Goal: Find specific page/section: Find specific page/section

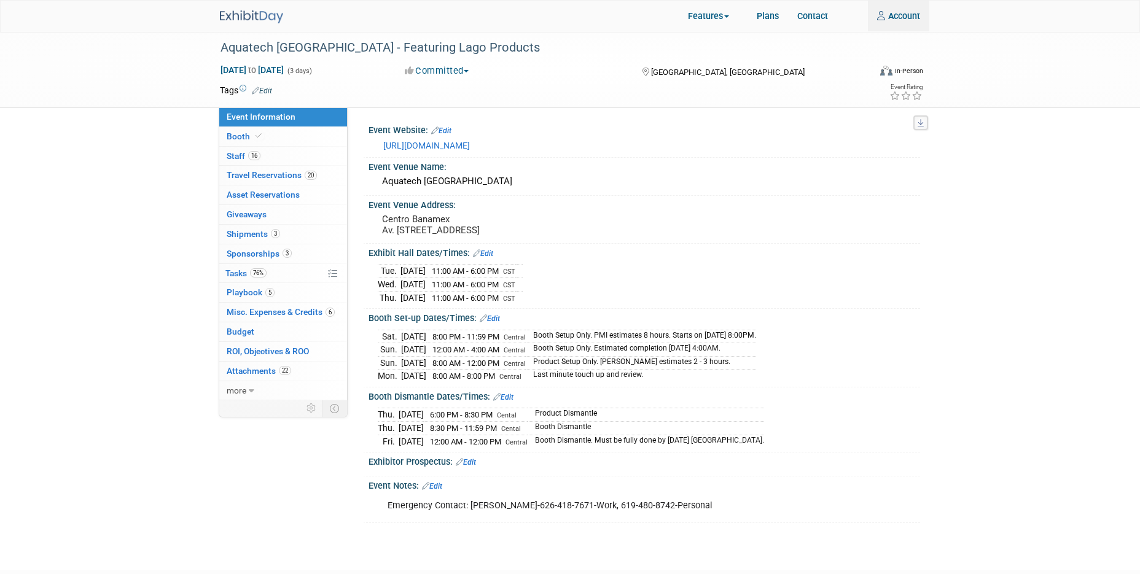
type input "jpark@briowt.com"
click at [277, 16] on img at bounding box center [251, 16] width 63 height 13
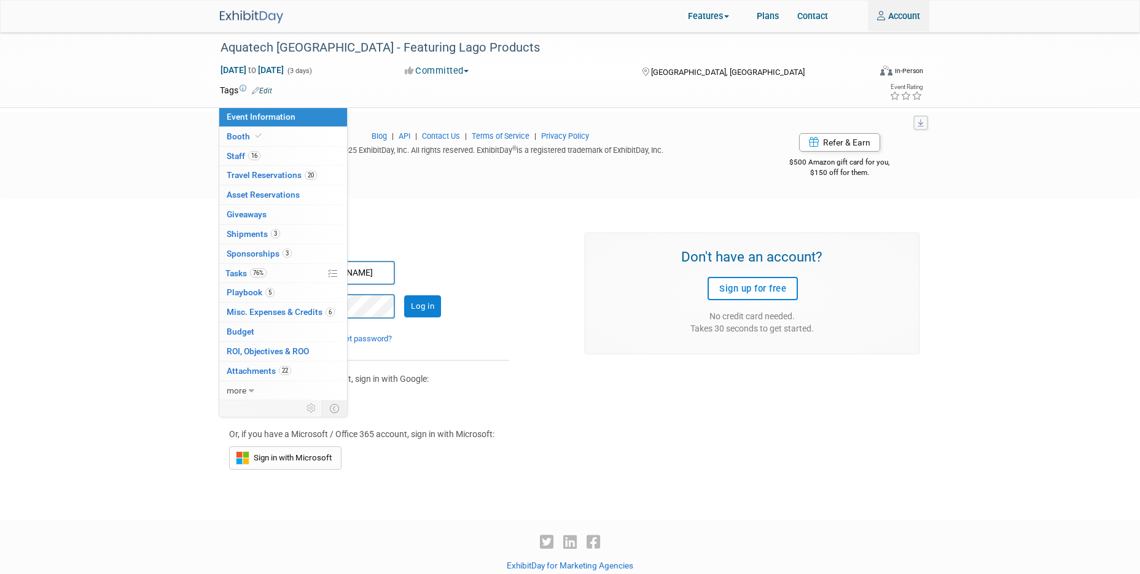
scroll to position [458, 0]
click at [68, 470] on div "It appears that cookies are disabled in your browser. In order to log into Exhi…" at bounding box center [570, 347] width 1140 height 299
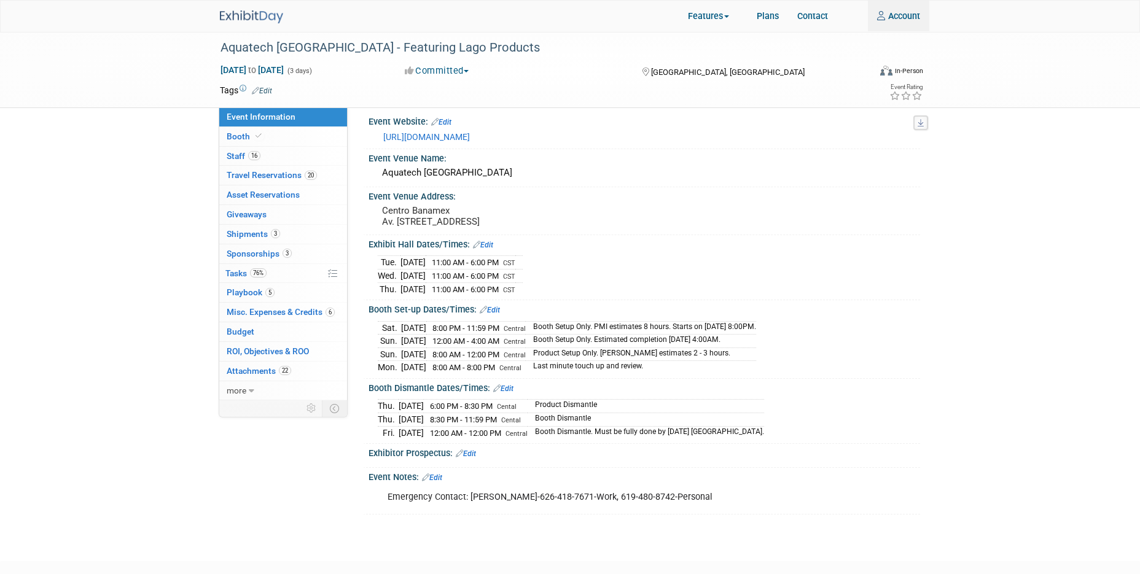
scroll to position [0, 0]
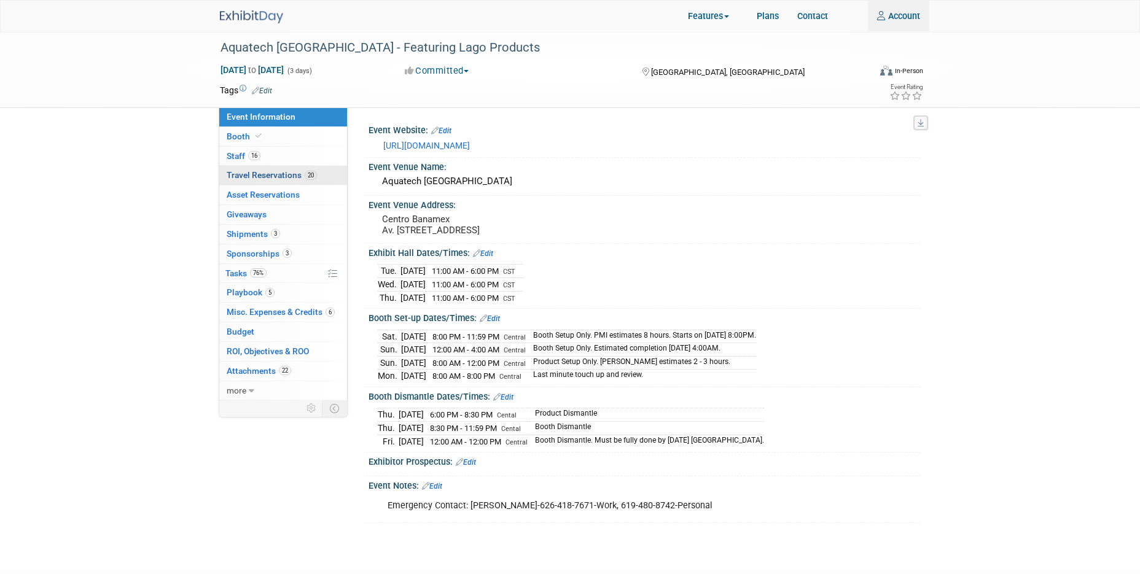
click at [239, 178] on span "Travel Reservations 20" at bounding box center [272, 175] width 90 height 10
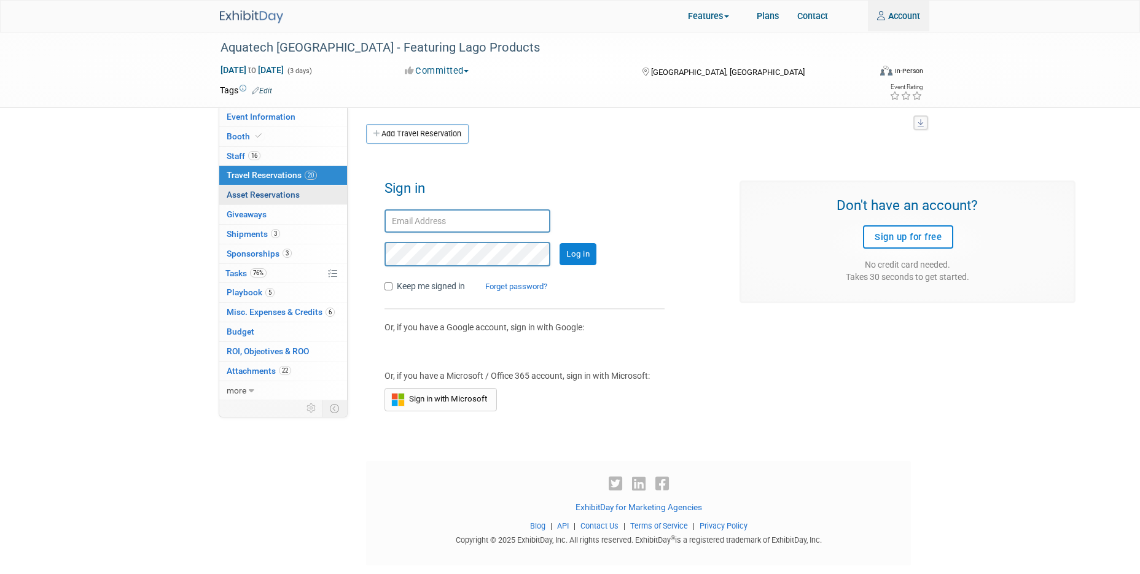
type input "jpark@briowt.com"
click at [572, 260] on input "Log in" at bounding box center [577, 254] width 37 height 22
click at [247, 114] on span "Event Information" at bounding box center [261, 117] width 69 height 10
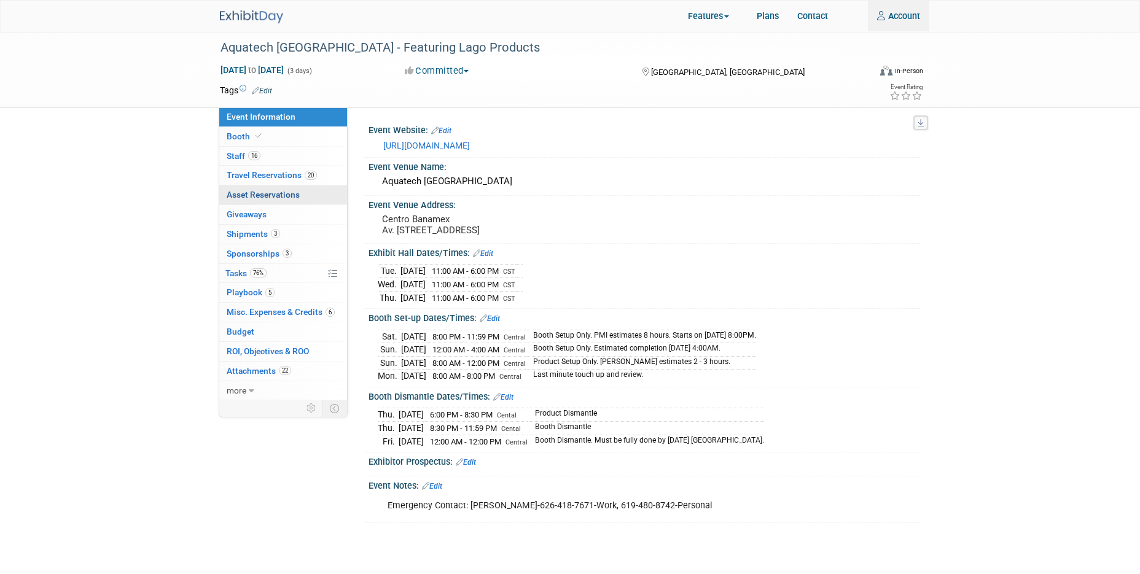
click at [252, 198] on span "Asset Reservations 0" at bounding box center [263, 195] width 73 height 10
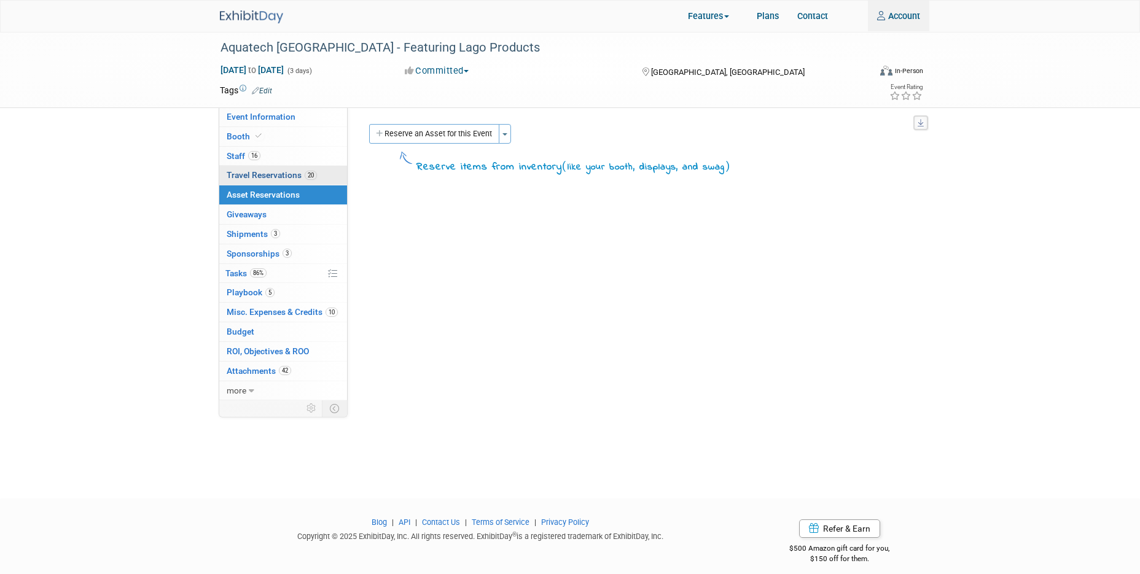
click at [254, 181] on link "20 Travel Reservations 20" at bounding box center [283, 175] width 128 height 19
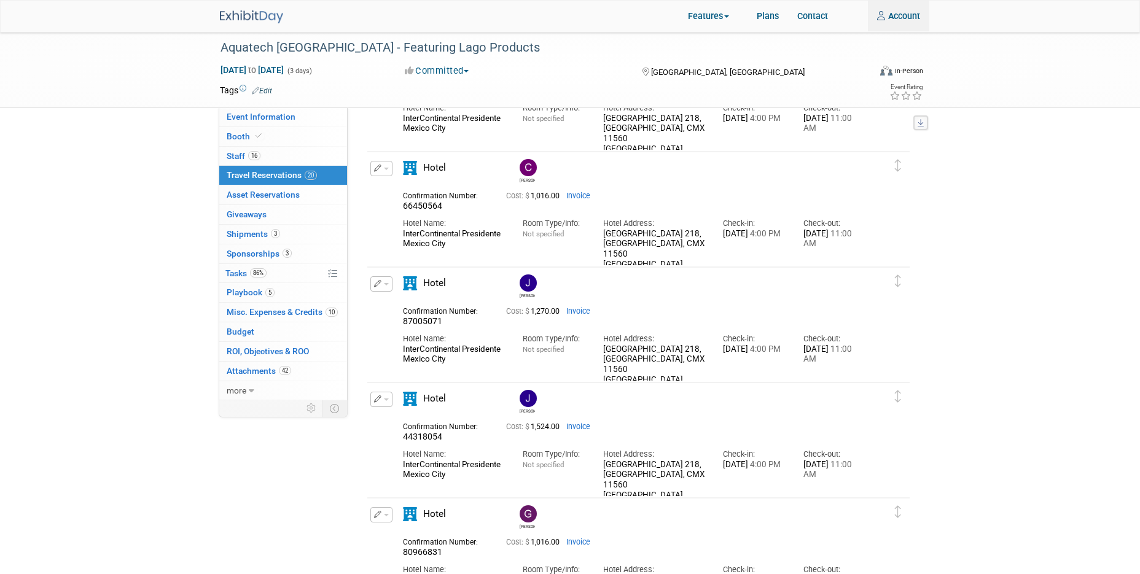
scroll to position [702, 0]
drag, startPoint x: 662, startPoint y: 368, endPoint x: 600, endPoint y: 351, distance: 64.2
click at [600, 351] on div "Hotel Address: Champs Elysées 218, Ciudad de Mexico, CMX 11560 Mexico" at bounding box center [654, 354] width 120 height 58
click at [707, 368] on div "Hotel Address: Champs Elysées 218, Ciudad de Mexico, CMX 11560 Mexico" at bounding box center [654, 354] width 120 height 58
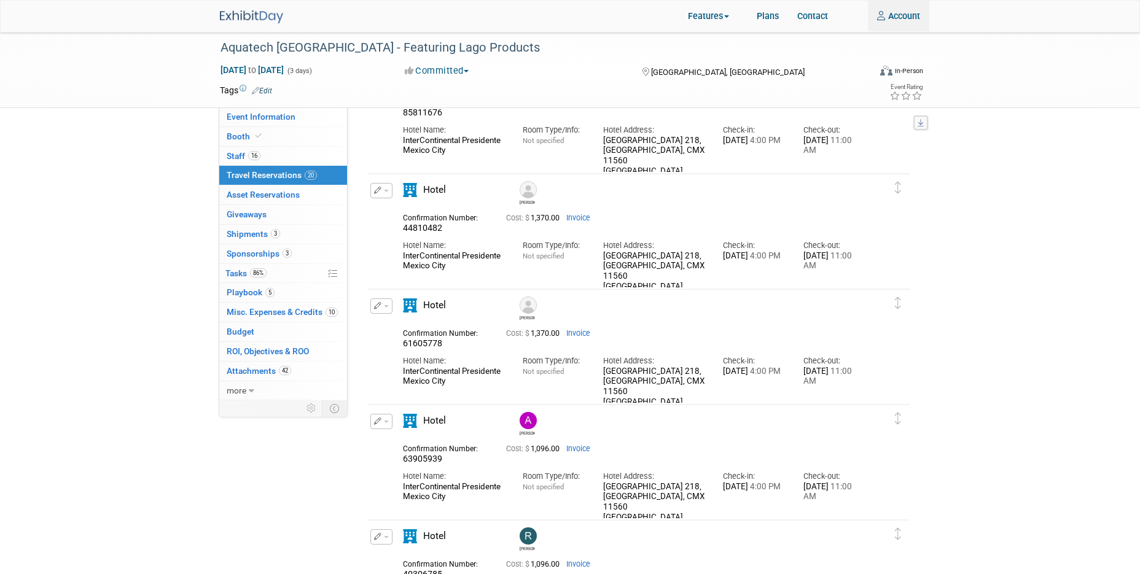
scroll to position [0, 0]
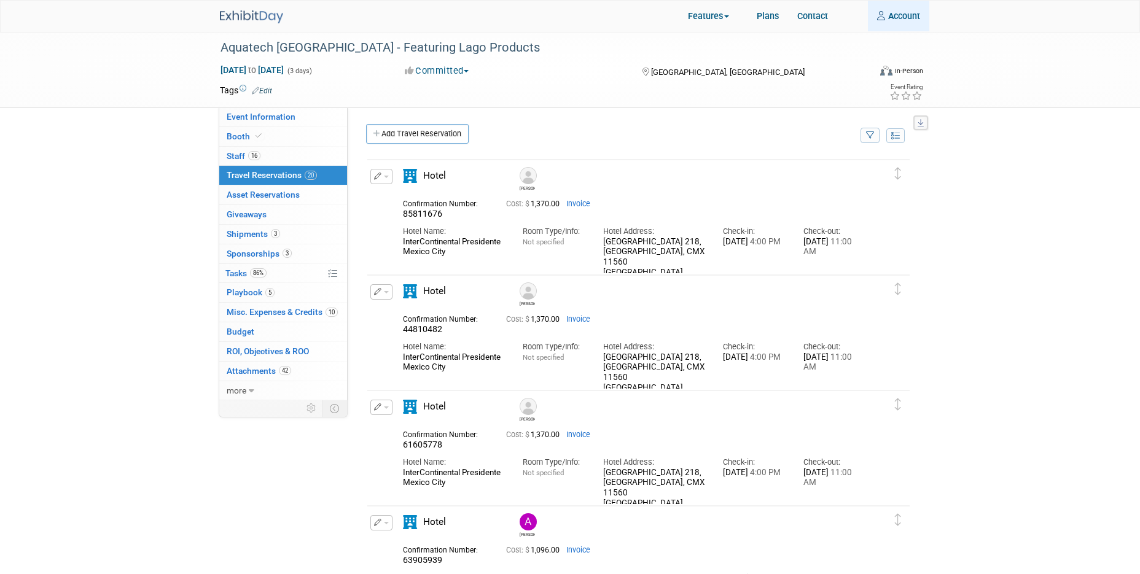
click at [904, 12] on link "Account" at bounding box center [898, 16] width 61 height 31
